Goal: Task Accomplishment & Management: Complete application form

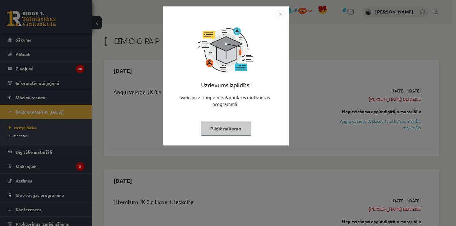
click at [225, 123] on button "Pildīt nākamo" at bounding box center [226, 129] width 50 height 14
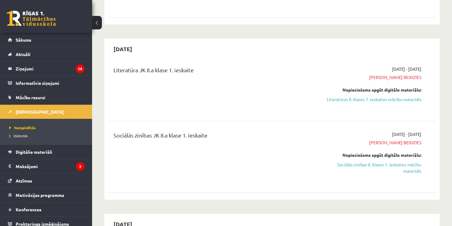
scroll to position [3, 0]
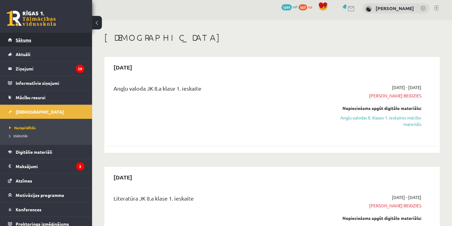
click at [38, 39] on link "Sākums" at bounding box center [46, 40] width 76 height 14
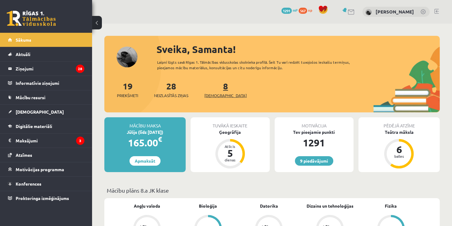
click at [216, 87] on link "8 Ieskaites" at bounding box center [225, 90] width 42 height 18
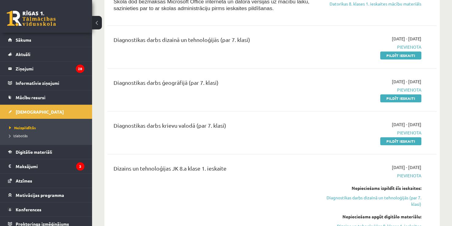
scroll to position [410, 0]
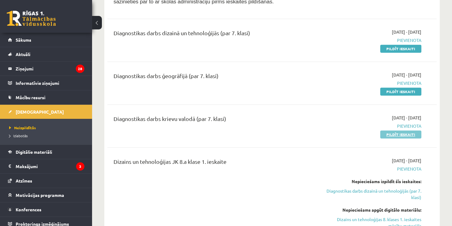
click at [397, 134] on link "Pildīt ieskaiti" at bounding box center [400, 135] width 41 height 8
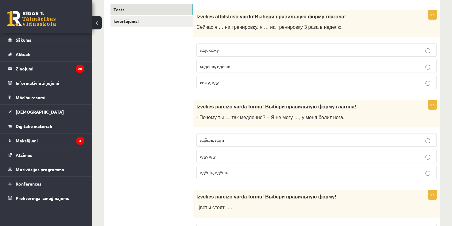
scroll to position [113, 0]
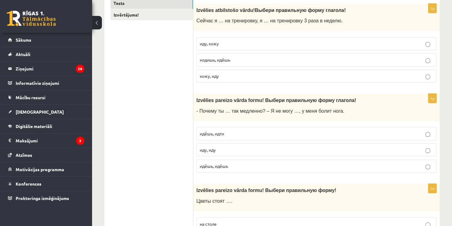
click at [223, 43] on p "иду, хожу" at bounding box center [316, 43] width 233 height 6
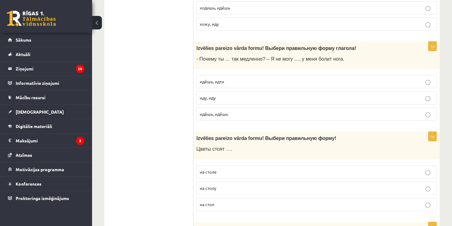
scroll to position [209, 0]
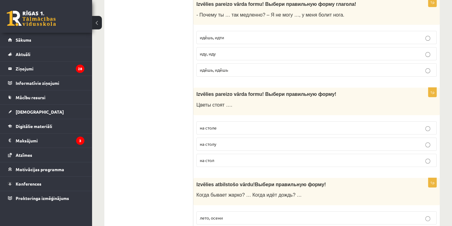
click at [210, 36] on span "идёшь, идти" at bounding box center [212, 38] width 24 height 6
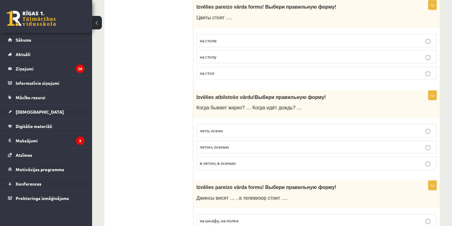
scroll to position [299, 0]
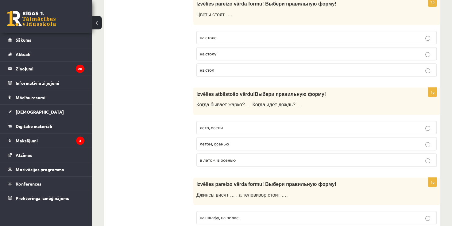
click at [293, 35] on p "на столе" at bounding box center [316, 37] width 233 height 6
click at [209, 143] on span "летом, осенью" at bounding box center [214, 144] width 29 height 6
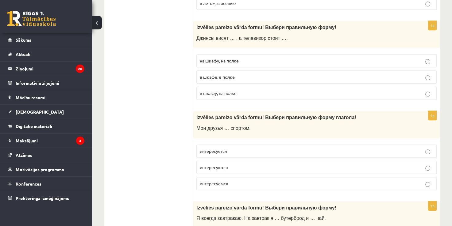
scroll to position [472, 0]
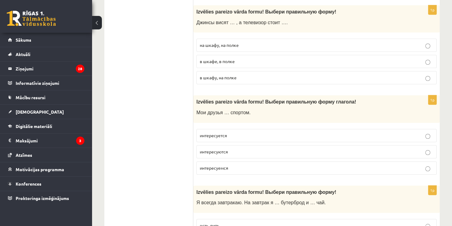
click at [235, 46] on span "на шкафу, на полке" at bounding box center [219, 45] width 39 height 6
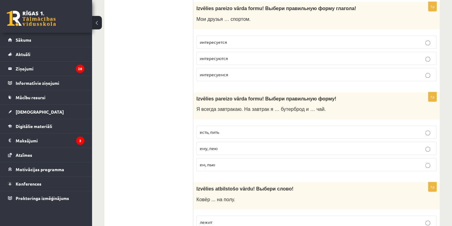
scroll to position [562, 0]
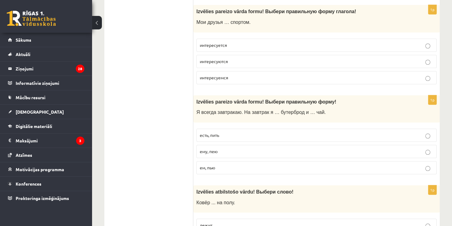
click at [230, 59] on p "интересуются" at bounding box center [316, 61] width 233 height 6
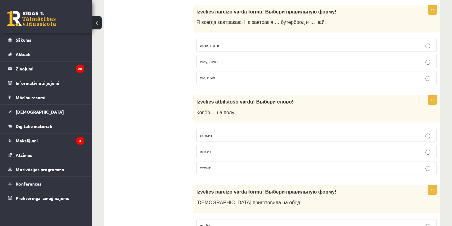
scroll to position [1011, 0]
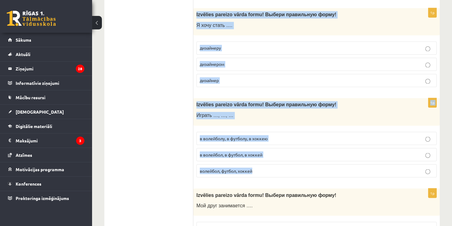
drag, startPoint x: 195, startPoint y: 14, endPoint x: 318, endPoint y: 169, distance: 197.8
copy form "Izvēlies pareizo vārda formu! Выбери правильную форму ! Я хочу стать …. дизайне…"
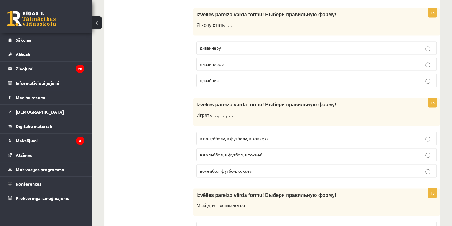
click at [212, 65] on span "дизайнером" at bounding box center [212, 64] width 25 height 6
click at [224, 154] on span "в волейбол, в футбол, в хоккей" at bounding box center [231, 155] width 63 height 6
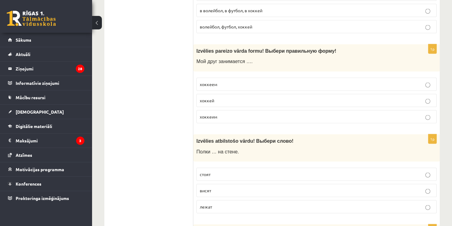
scroll to position [1205, 0]
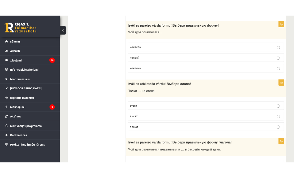
scroll to position [1175, 0]
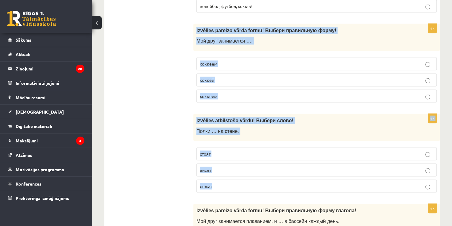
drag, startPoint x: 197, startPoint y: 28, endPoint x: 275, endPoint y: 193, distance: 182.5
copy form "Izvēlies pareizo vārda formu! Выбери правильную форму ! Мой друг занимается …. …"
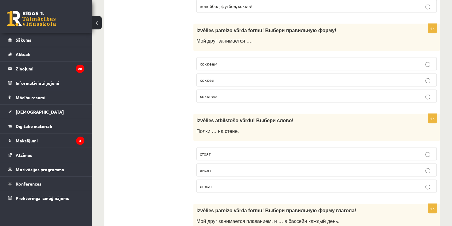
click at [220, 67] on label "хоккеем" at bounding box center [316, 63] width 240 height 13
click at [193, 131] on div "Izvēlies atbilstošo vārdu ! Выбери слово! Полки … на стене." at bounding box center [316, 127] width 246 height 27
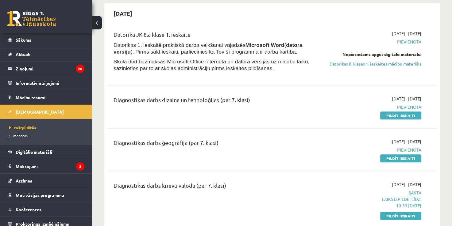
scroll to position [356, 0]
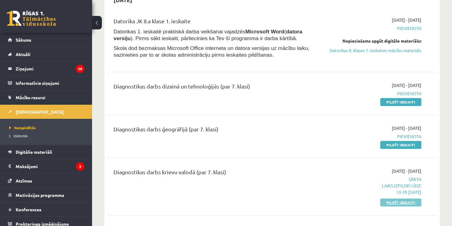
click at [390, 205] on link "Pildīt ieskaiti" at bounding box center [400, 203] width 41 height 8
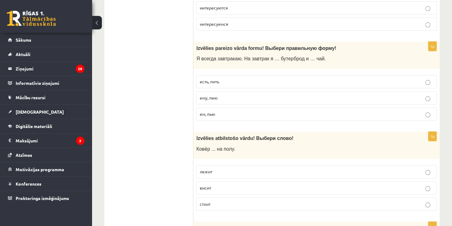
scroll to position [629, 0]
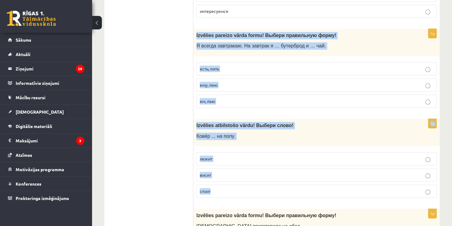
drag, startPoint x: 194, startPoint y: 35, endPoint x: 310, endPoint y: 191, distance: 194.4
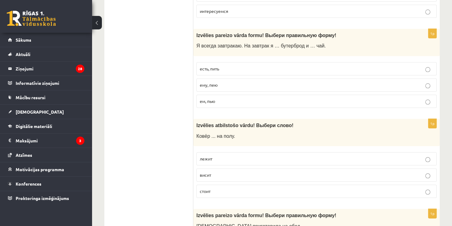
click at [211, 105] on label "ем, пью" at bounding box center [316, 101] width 240 height 13
click at [213, 160] on p "лежит" at bounding box center [316, 159] width 233 height 6
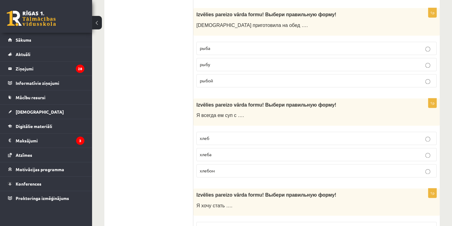
scroll to position [839, 0]
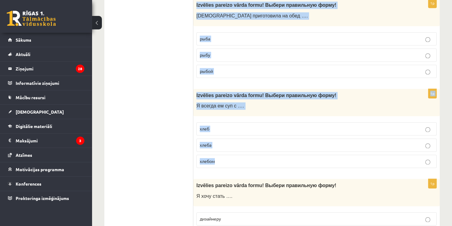
drag, startPoint x: 196, startPoint y: 6, endPoint x: 326, endPoint y: 168, distance: 207.0
copy form "Izvēlies pareizo vārda formu! Выбери правильную форму ! Мама приготовила на обе…"
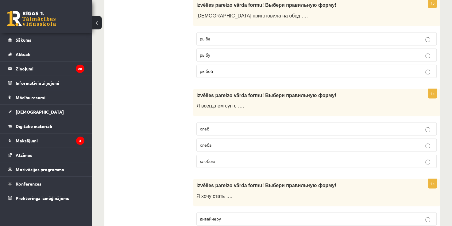
click at [207, 57] on label "рыбу" at bounding box center [316, 54] width 240 height 13
click at [215, 36] on p "рыба" at bounding box center [316, 39] width 233 height 6
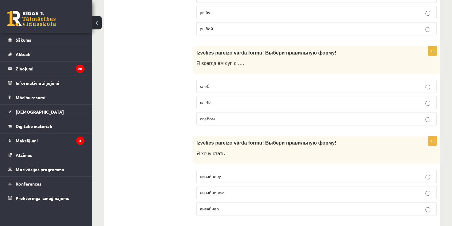
scroll to position [885, 0]
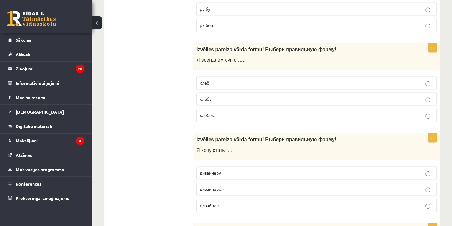
click at [232, 115] on p "хлебом" at bounding box center [316, 115] width 233 height 6
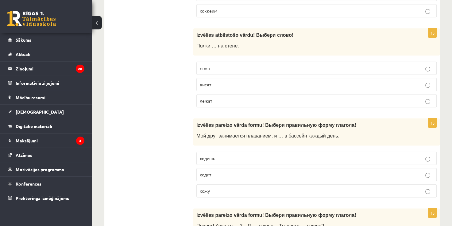
scroll to position [1264, 0]
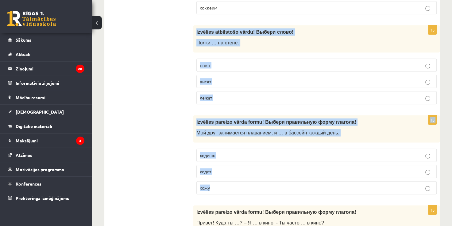
drag, startPoint x: 194, startPoint y: 33, endPoint x: 292, endPoint y: 189, distance: 184.2
click at [292, 189] on form "1p Izvēlies atbilstošo vārdu ! Выбери правильную форму глагола! Сейчас я … на т…" at bounding box center [316, 154] width 234 height 2617
copy form "Izvēlies atbilstošo vārdu ! Выбери слово! Полки … на стене. стоят висят лежат 1…"
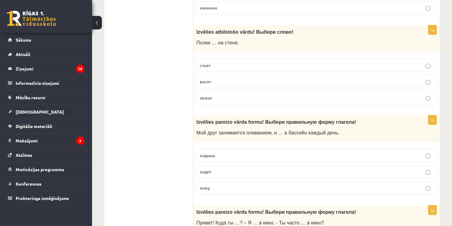
click at [158, 56] on ul "Tests Izvērtējums!" at bounding box center [151, 154] width 83 height 2617
click at [207, 80] on span "висят" at bounding box center [205, 82] width 11 height 6
click at [215, 172] on p "ходит" at bounding box center [316, 172] width 233 height 6
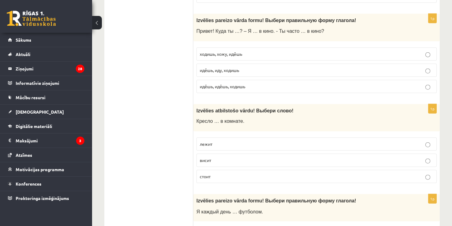
scroll to position [1459, 0]
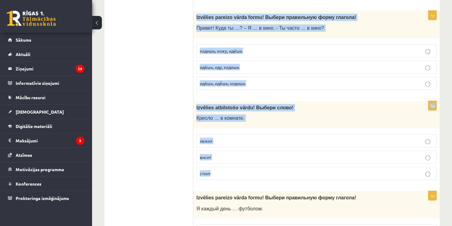
drag, startPoint x: 196, startPoint y: 19, endPoint x: 270, endPoint y: 171, distance: 169.1
copy form "Izvēlies pareizo vārda formu! Выбери правильную форму глагола! Привет! Куда ты …"
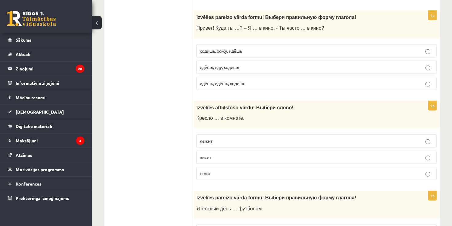
click at [215, 67] on span "идёшь, иду, ходишь" at bounding box center [219, 67] width 39 height 6
click at [208, 173] on span "стоит" at bounding box center [205, 174] width 11 height 6
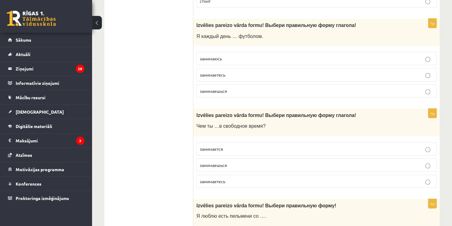
scroll to position [1641, 0]
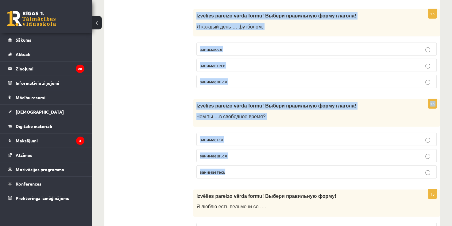
drag, startPoint x: 196, startPoint y: 15, endPoint x: 326, endPoint y: 175, distance: 206.0
copy form "Izvēlies pareizo vārda formu! Выбери правильную форму глагола! Я каждый день … …"
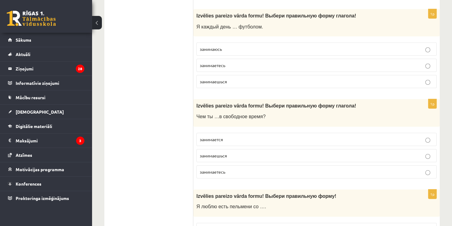
click at [209, 46] on span "занимаюсь" at bounding box center [211, 49] width 22 height 6
click at [207, 155] on span "занимаешься" at bounding box center [213, 156] width 27 height 6
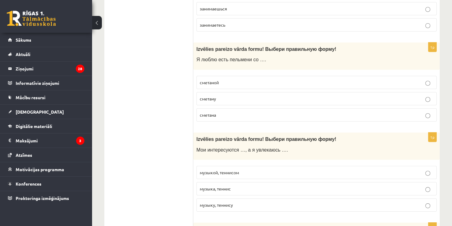
scroll to position [1814, 0]
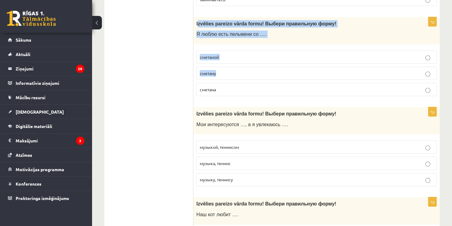
drag, startPoint x: 197, startPoint y: 24, endPoint x: 320, endPoint y: 75, distance: 133.6
click at [320, 75] on div "1p Izvēlies pareizo vārda formu! Выбери правильную форму ! Я люблю есть пельмен…" at bounding box center [316, 59] width 246 height 84
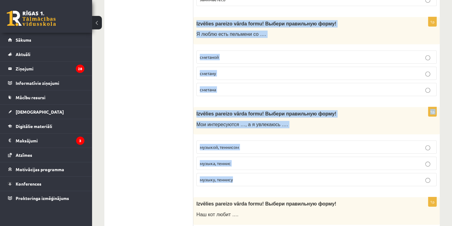
drag, startPoint x: 193, startPoint y: 21, endPoint x: 288, endPoint y: 177, distance: 182.3
copy form "Izvēlies pareizo vārda formu! Выбери правильную форму ! Я люблю есть пельмени с…"
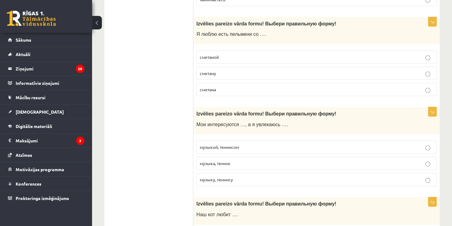
click at [212, 59] on label "сметаной" at bounding box center [316, 57] width 240 height 13
click at [219, 147] on p "музыкой, теннисом" at bounding box center [316, 147] width 233 height 6
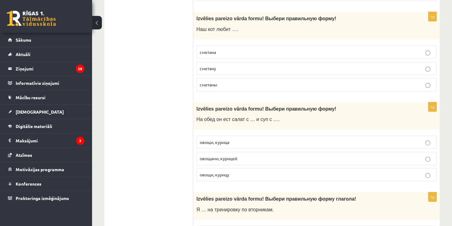
scroll to position [2002, 0]
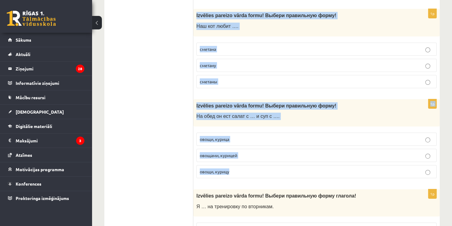
drag, startPoint x: 195, startPoint y: 14, endPoint x: 316, endPoint y: 170, distance: 197.2
copy form "Izvēlies pareizo vārda formu! Выбери правильную форму ! Наш кот любит …. сметан…"
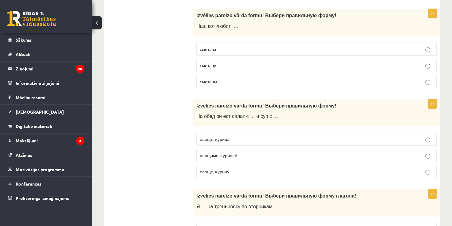
click at [209, 65] on p "сметану" at bounding box center [316, 65] width 233 height 6
click at [220, 156] on label "овощами, курицей" at bounding box center [316, 155] width 240 height 13
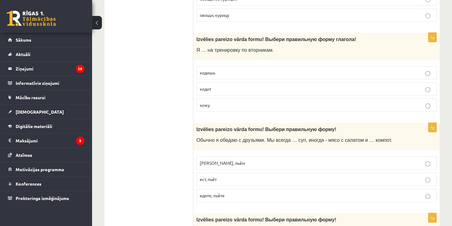
scroll to position [2149, 0]
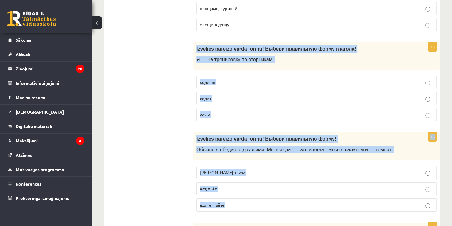
drag, startPoint x: 195, startPoint y: 49, endPoint x: 331, endPoint y: 202, distance: 204.8
copy form "Izvēlies pareizo vārda formu! Выбери правильную форму глагола! Я … на тренировк…"
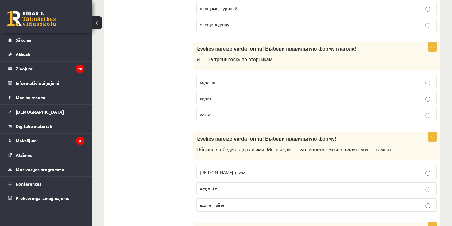
click at [213, 112] on p "хожу" at bounding box center [316, 115] width 233 height 6
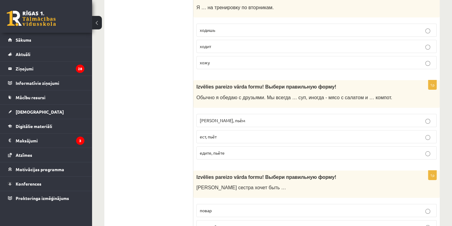
scroll to position [2224, 0]
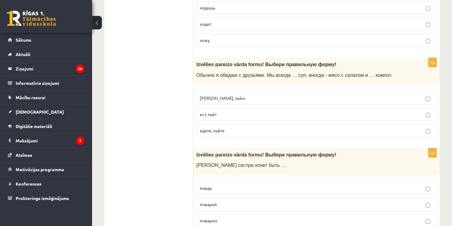
click at [222, 96] on span "едим, пьём" at bounding box center [222, 98] width 45 height 6
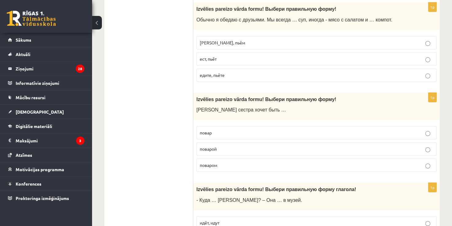
scroll to position [2358, 0]
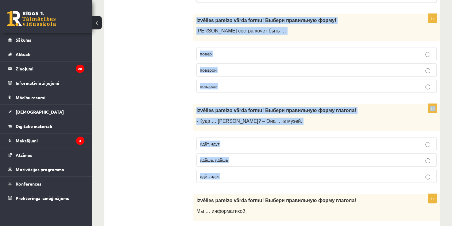
drag, startPoint x: 193, startPoint y: 19, endPoint x: 340, endPoint y: 177, distance: 215.6
copy form "Izvēlies pareizo vārda formu! Выбери правильную форму ! Моя сестра хочет быть ……"
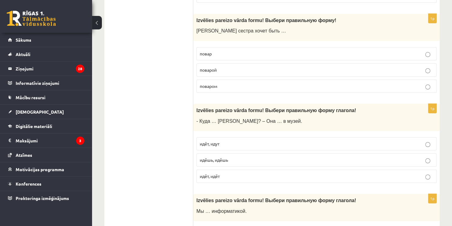
click at [214, 85] on p "поваром" at bounding box center [316, 86] width 233 height 6
click at [217, 176] on p "идёт, идёт" at bounding box center [316, 176] width 233 height 6
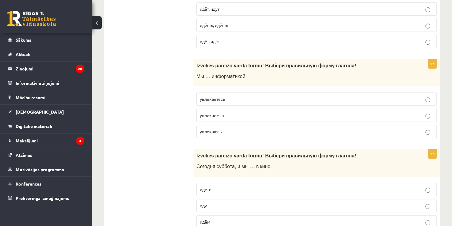
scroll to position [2515, 0]
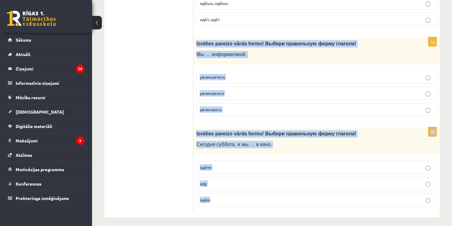
drag, startPoint x: 196, startPoint y: 41, endPoint x: 318, endPoint y: 205, distance: 204.7
copy form "Izvēlies pareizo vārda formu! Выбери правильную форму глагола! Мы … информатико…"
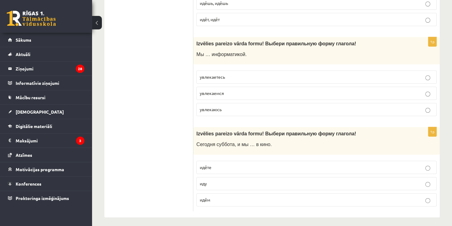
click at [211, 90] on span "увлекаемся" at bounding box center [212, 93] width 24 height 6
click at [221, 197] on p "идём" at bounding box center [316, 200] width 233 height 6
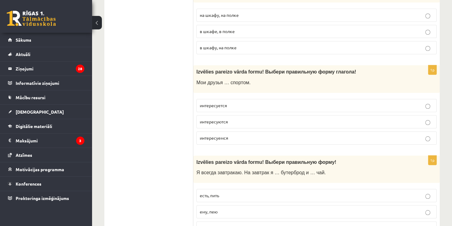
scroll to position [0, 0]
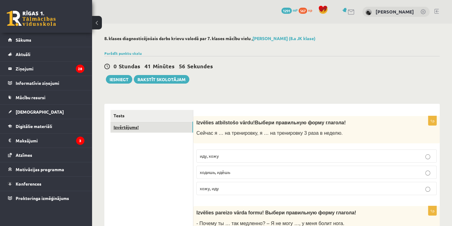
click at [155, 128] on link "Izvērtējums!" at bounding box center [151, 127] width 82 height 11
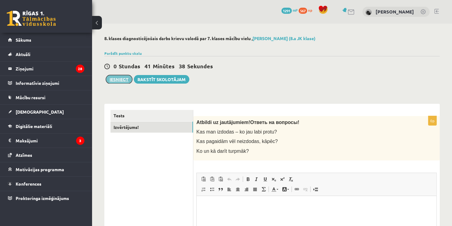
click at [117, 82] on button "Iesniegt" at bounding box center [119, 79] width 26 height 9
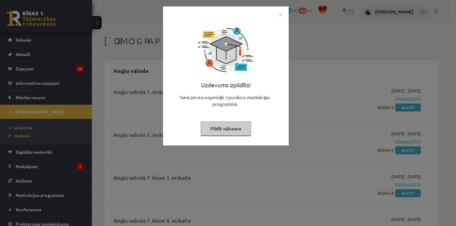
click at [219, 125] on button "Pildīt nākamo" at bounding box center [226, 129] width 50 height 14
